Goal: Task Accomplishment & Management: Manage account settings

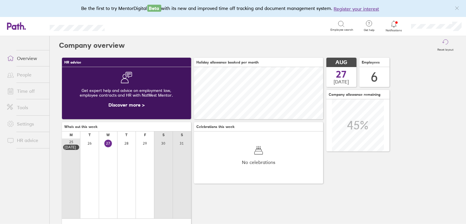
scroll to position [292171, 292094]
click at [394, 24] on icon at bounding box center [393, 23] width 7 height 7
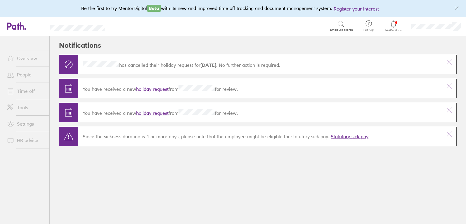
click at [149, 88] on link "holiday request" at bounding box center [152, 89] width 32 height 6
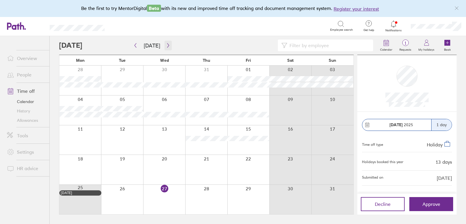
click at [166, 44] on icon "button" at bounding box center [168, 45] width 4 height 5
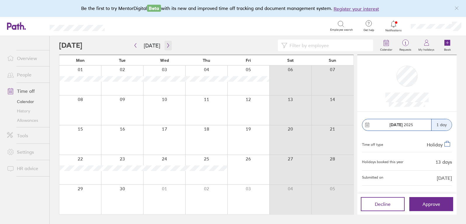
click at [167, 45] on icon "button" at bounding box center [168, 45] width 2 height 4
click at [166, 46] on icon "button" at bounding box center [168, 45] width 4 height 5
click at [137, 43] on icon "button" at bounding box center [135, 45] width 4 height 5
click at [167, 44] on icon "button" at bounding box center [168, 45] width 2 height 4
click at [430, 205] on span "Approve" at bounding box center [432, 203] width 18 height 5
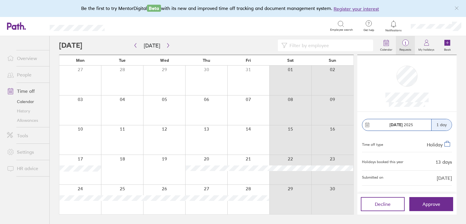
click at [405, 44] on span "1" at bounding box center [405, 43] width 19 height 5
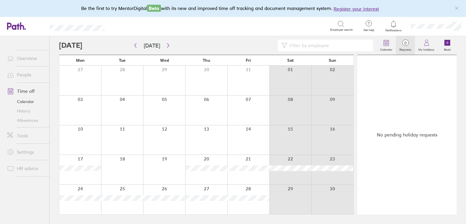
click at [393, 25] on icon at bounding box center [393, 23] width 7 height 7
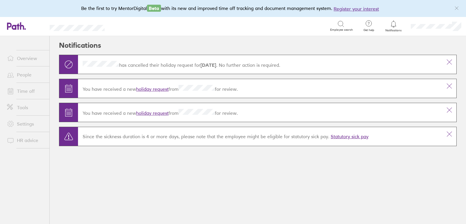
click at [158, 113] on link "holiday request" at bounding box center [152, 113] width 32 height 6
